Goal: Information Seeking & Learning: Learn about a topic

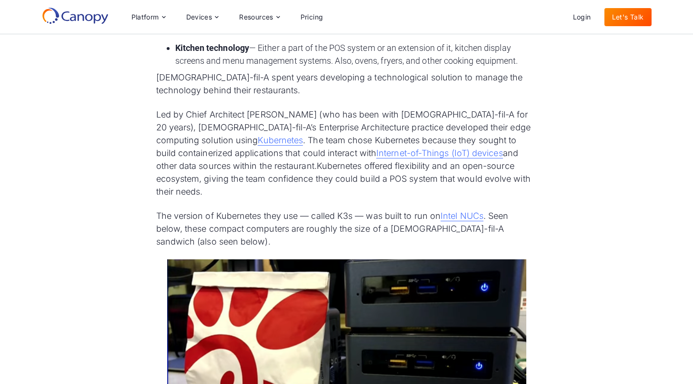
scroll to position [934, 0]
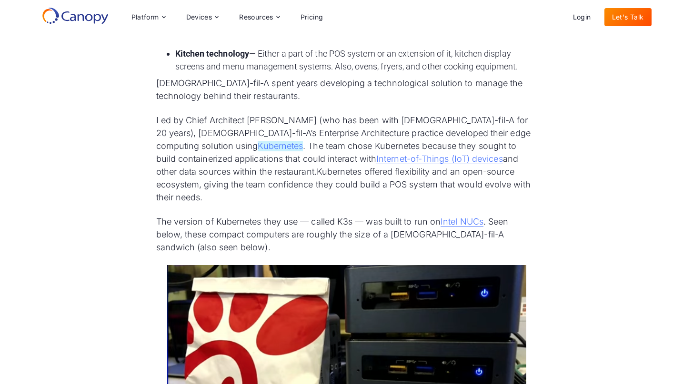
click at [258, 141] on link "Kubernetes" at bounding box center [280, 146] width 45 height 10
click at [376, 154] on link "Internet-of-Things (IoT) devices" at bounding box center [439, 159] width 127 height 10
click at [455, 217] on link "Intel NUCs" at bounding box center [462, 222] width 43 height 10
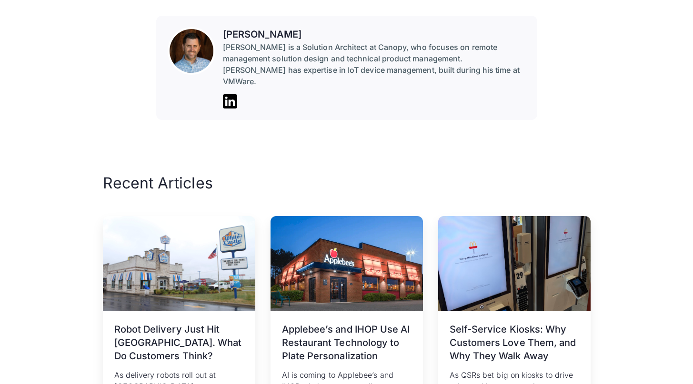
scroll to position [4396, 0]
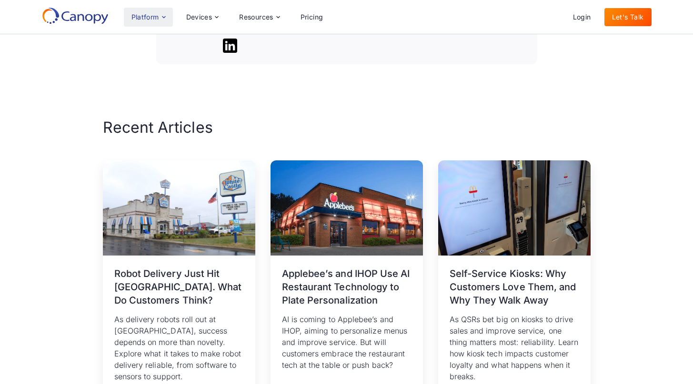
click at [159, 16] on div "Platform" at bounding box center [145, 17] width 28 height 7
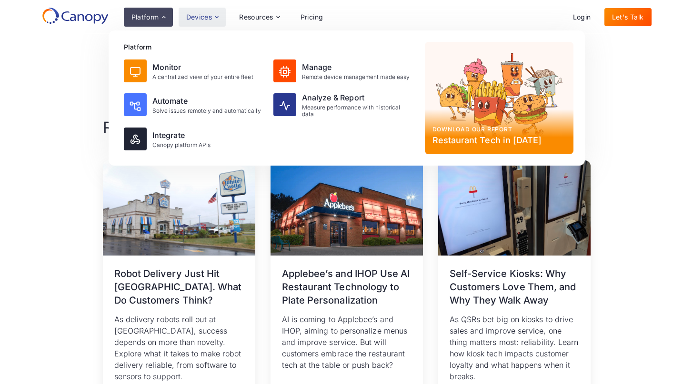
click at [198, 17] on div "Devices" at bounding box center [199, 17] width 26 height 7
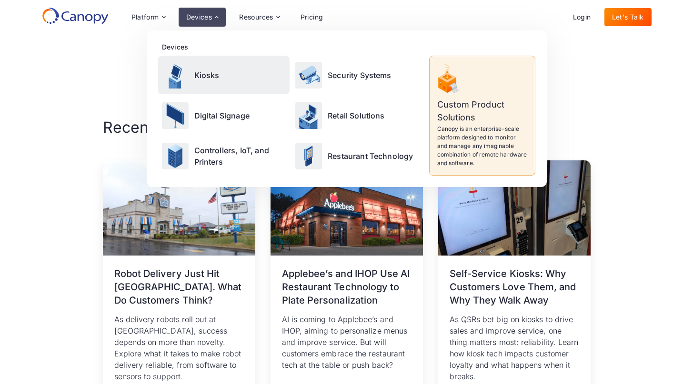
click at [205, 77] on p "Kiosks" at bounding box center [206, 75] width 25 height 11
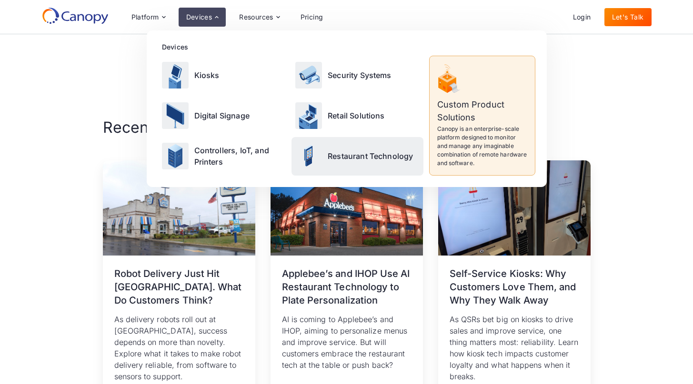
click at [330, 158] on p "Restaurant Technology" at bounding box center [370, 156] width 85 height 11
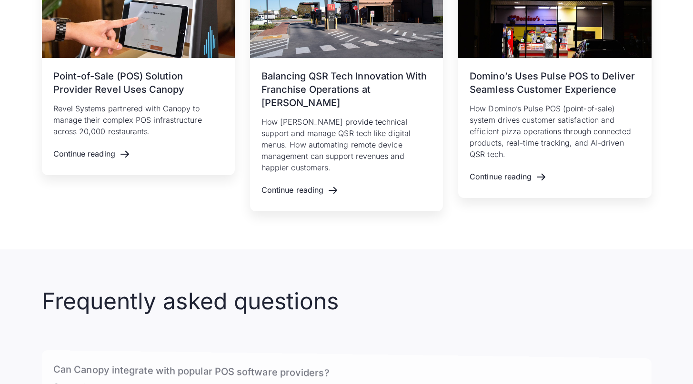
scroll to position [2023, 0]
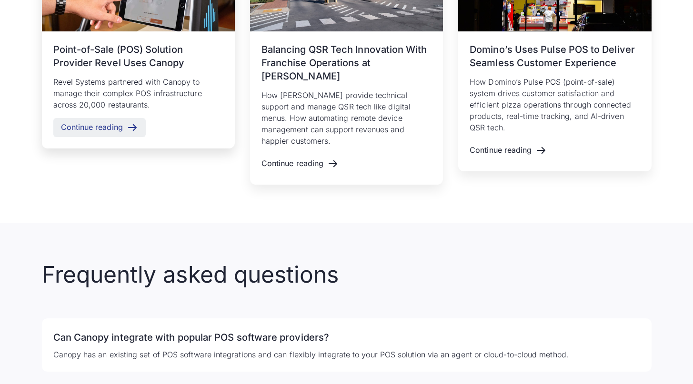
click at [120, 123] on div "Continue reading" at bounding box center [92, 127] width 62 height 9
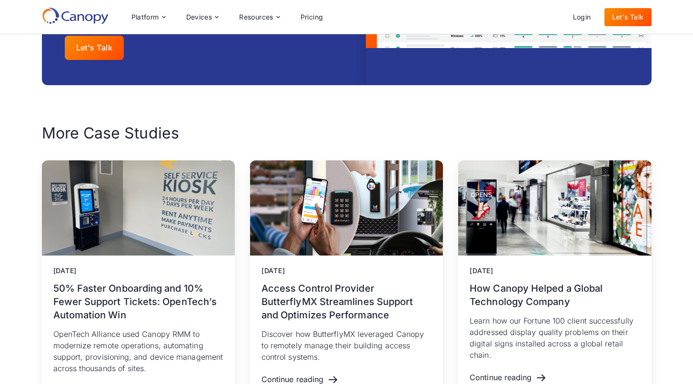
scroll to position [1713, 0]
